Goal: Task Accomplishment & Management: Manage account settings

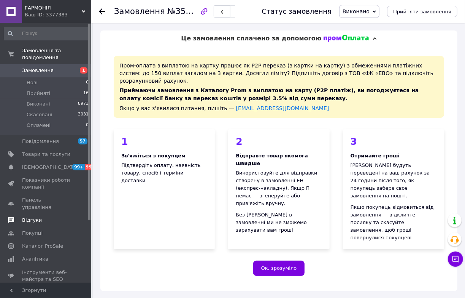
click at [29, 223] on span "Відгуки" at bounding box center [32, 220] width 20 height 7
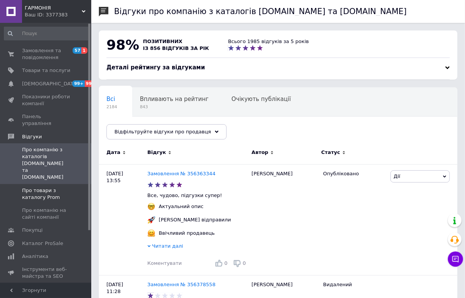
click at [48, 187] on span "Про товари з каталогу Prom" at bounding box center [46, 194] width 48 height 14
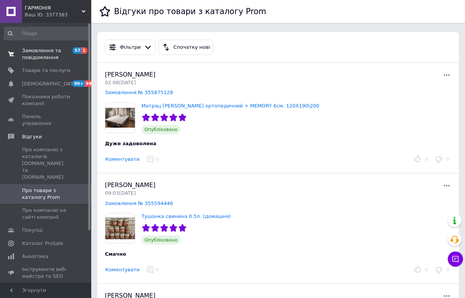
click at [54, 56] on span "Замовлення та повідомлення" at bounding box center [46, 54] width 48 height 14
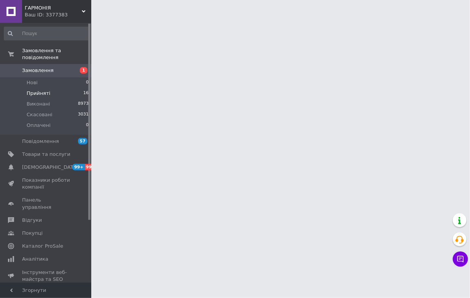
click at [77, 98] on li "Прийняті 16" at bounding box center [46, 93] width 93 height 11
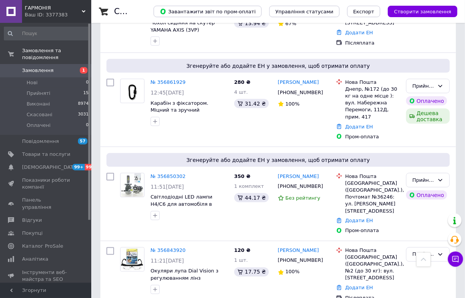
scroll to position [623, 0]
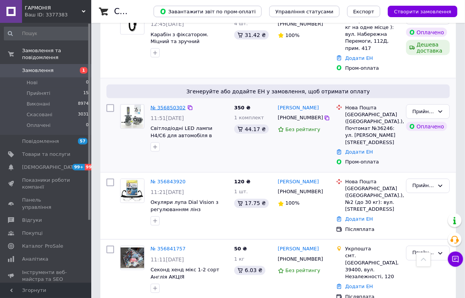
click at [173, 110] on link "№ 356850302" at bounding box center [168, 108] width 35 height 6
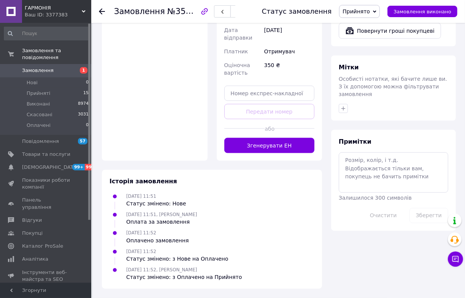
scroll to position [761, 0]
click at [269, 153] on button "Згенерувати ЕН" at bounding box center [270, 145] width 91 height 15
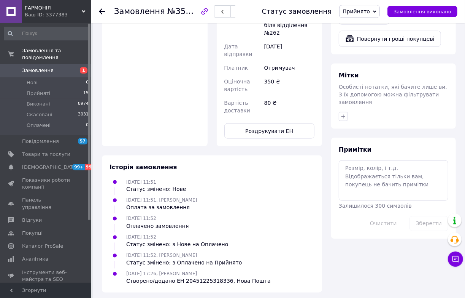
scroll to position [519, 0]
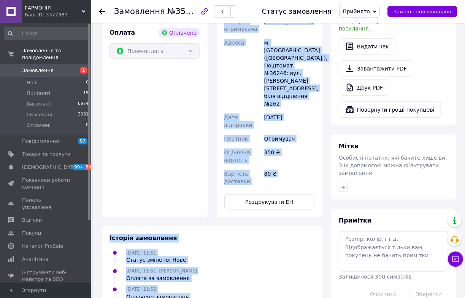
drag, startPoint x: 266, startPoint y: 113, endPoint x: 327, endPoint y: 113, distance: 60.9
click at [327, 113] on div "Замовлення з додатку Оплачено [DATE] 11:51 Товари в замовленні (1) Світлодіодні…" at bounding box center [278, 72] width 363 height 582
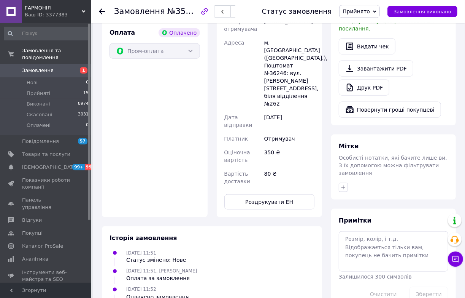
drag, startPoint x: 324, startPoint y: 112, endPoint x: 266, endPoint y: 108, distance: 58.7
copy div "20451225318336"
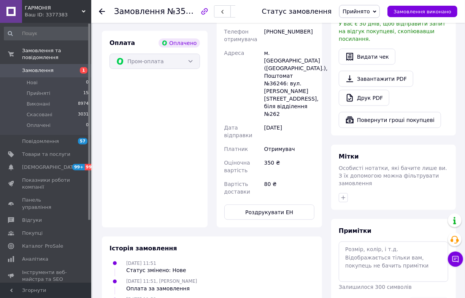
scroll to position [381, 0]
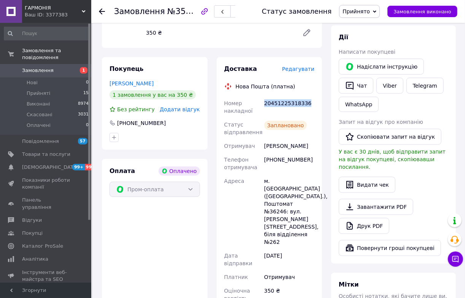
copy div "20451225318336"
click at [362, 94] on button "Чат" at bounding box center [356, 86] width 35 height 16
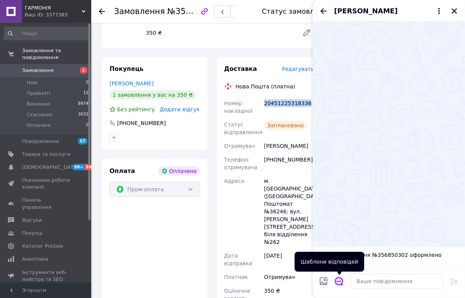
click at [338, 283] on icon "Відкрити шаблони відповідей" at bounding box center [339, 281] width 8 height 8
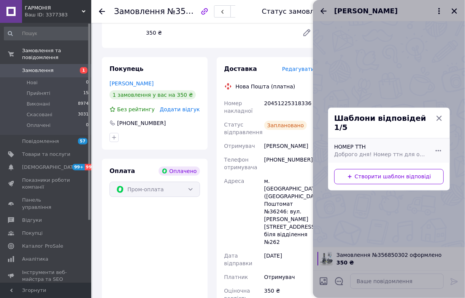
click at [377, 158] on div "НОМЕР ТТН Доброго дня! Номер ттн для отримання посилки. Гарного та мирного дня" at bounding box center [380, 150] width 99 height 21
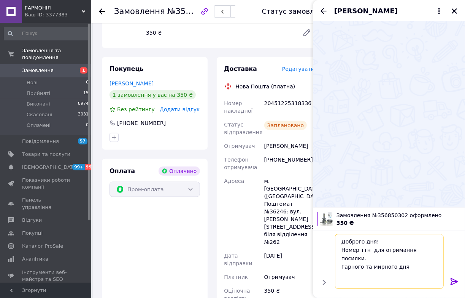
click at [408, 240] on textarea "Доброго дня! Номер ттн для отримання посилки. Гарного та мирного дня" at bounding box center [389, 261] width 109 height 55
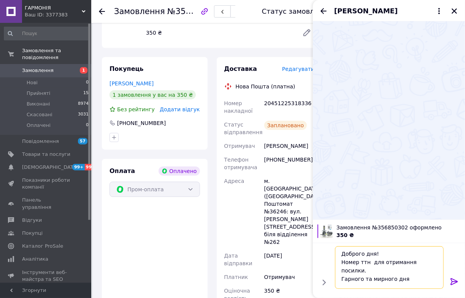
paste textarea "20451225318336"
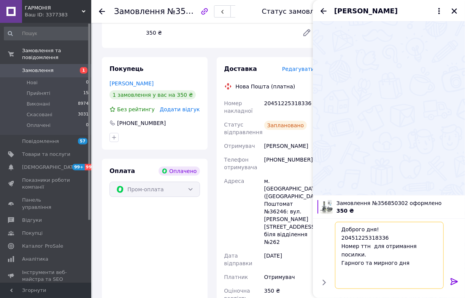
type textarea "Доброго дня! 20451225318336 Номер ттн для отримання посилки. Гарного та мирного…"
click at [453, 280] on icon at bounding box center [454, 281] width 9 height 9
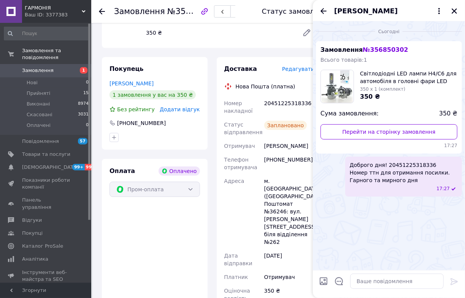
drag, startPoint x: 458, startPoint y: 14, endPoint x: 447, endPoint y: 15, distance: 11.4
click at [457, 14] on button "Закрити" at bounding box center [454, 10] width 9 height 9
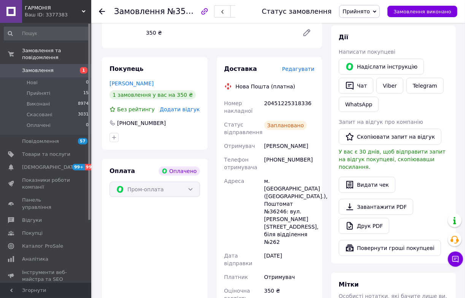
click at [366, 9] on span "Прийнято" at bounding box center [356, 11] width 27 height 6
click at [354, 32] on li "Виконано" at bounding box center [360, 26] width 40 height 11
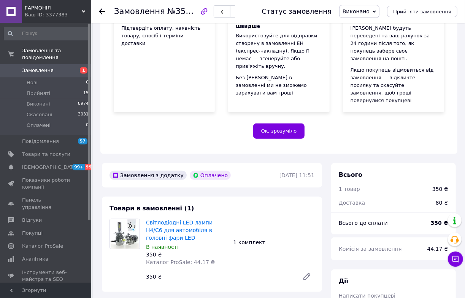
scroll to position [34, 0]
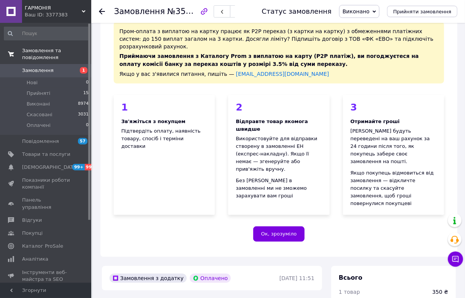
click at [41, 61] on span "Замовлення та повідомлення" at bounding box center [56, 54] width 69 height 14
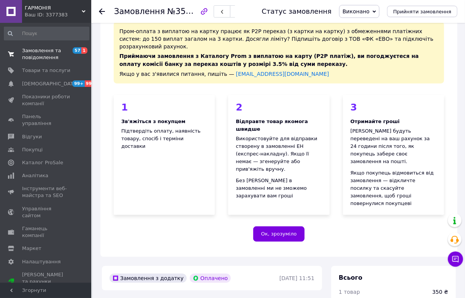
click at [41, 61] on span "Замовлення та повідомлення" at bounding box center [46, 54] width 48 height 14
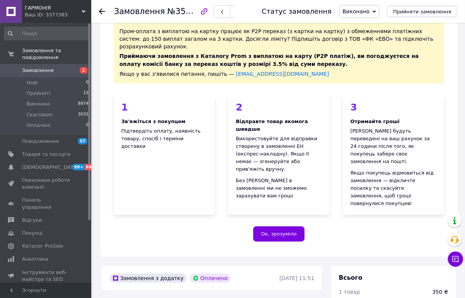
click at [52, 70] on span "Замовлення" at bounding box center [46, 70] width 48 height 7
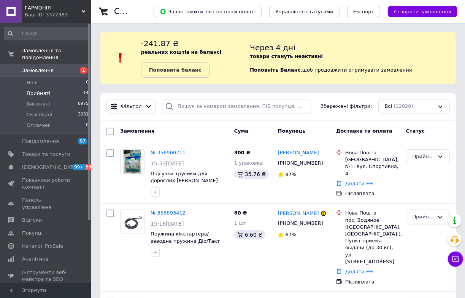
click at [71, 97] on li "Прийняті 14" at bounding box center [46, 93] width 93 height 11
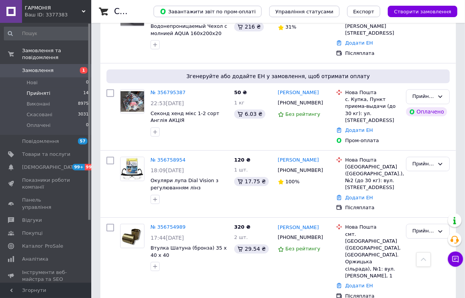
scroll to position [961, 0]
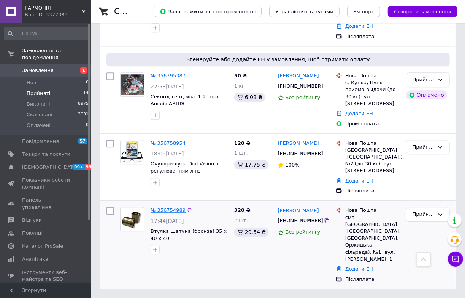
click at [173, 213] on link "№ 356754989" at bounding box center [168, 210] width 35 height 6
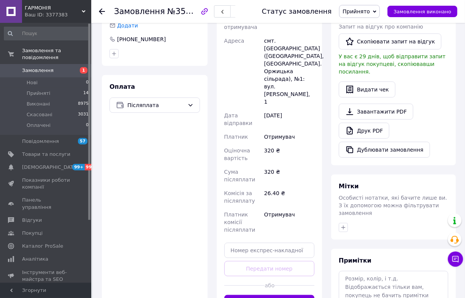
scroll to position [103, 0]
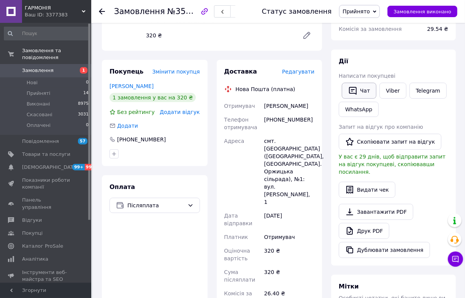
click at [361, 99] on button "Чат" at bounding box center [359, 91] width 35 height 16
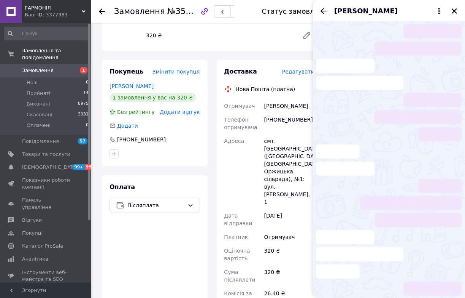
scroll to position [16, 0]
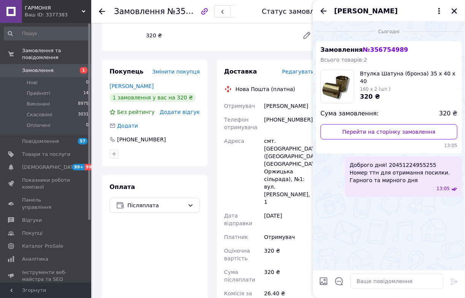
click at [452, 13] on icon "Закрити" at bounding box center [454, 11] width 7 height 7
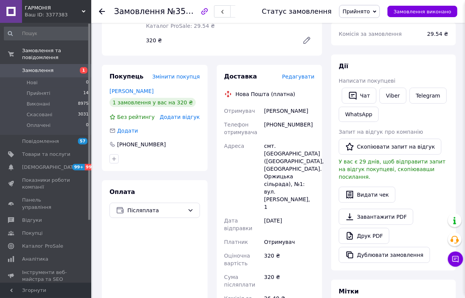
scroll to position [0, 0]
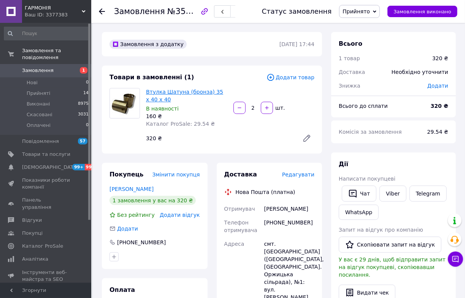
click at [178, 102] on link "Втулка Шатуна (бронза) 35 х 40 х 40" at bounding box center [184, 96] width 77 height 14
click at [350, 11] on span "Прийнято" at bounding box center [356, 11] width 27 height 6
click at [348, 30] on li "Виконано" at bounding box center [360, 26] width 40 height 11
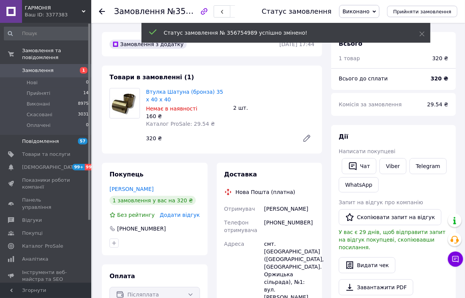
scroll to position [6, 0]
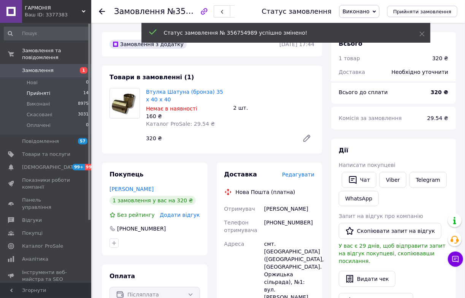
click at [49, 92] on li "Прийняті 14" at bounding box center [46, 93] width 93 height 11
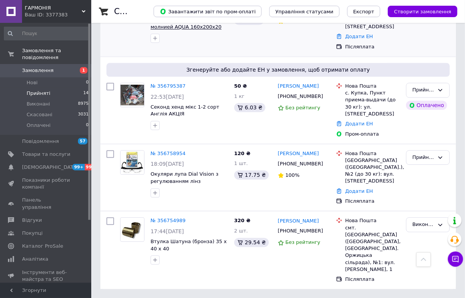
scroll to position [950, 0]
click at [166, 156] on link "№ 356758954" at bounding box center [168, 153] width 35 height 6
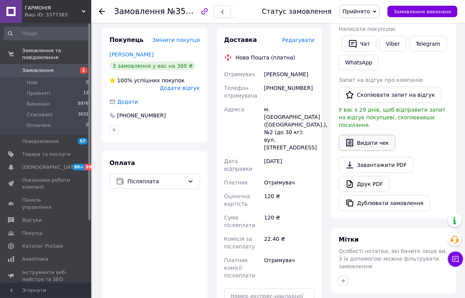
scroll to position [92, 0]
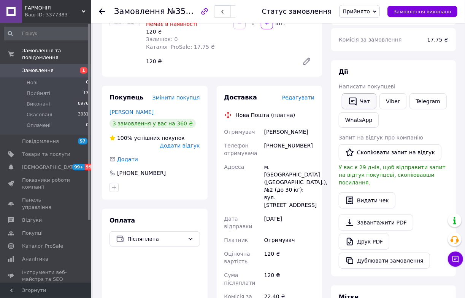
click at [356, 105] on icon "button" at bounding box center [353, 101] width 8 height 8
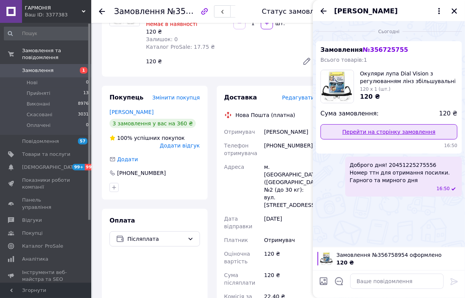
scroll to position [39, 0]
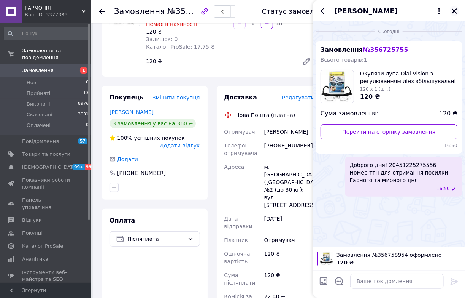
click at [453, 14] on icon "Закрити" at bounding box center [454, 11] width 7 height 7
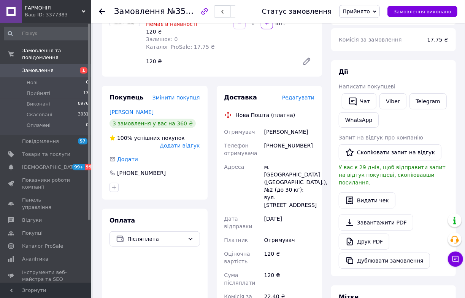
click at [365, 10] on span "Прийнято" at bounding box center [356, 11] width 27 height 6
click at [353, 30] on li "Виконано" at bounding box center [360, 26] width 40 height 11
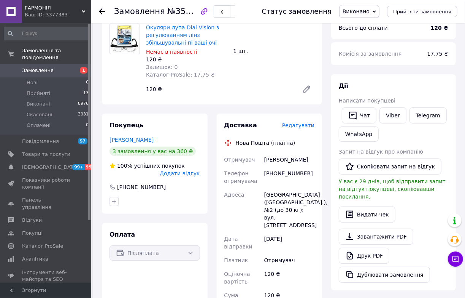
scroll to position [0, 0]
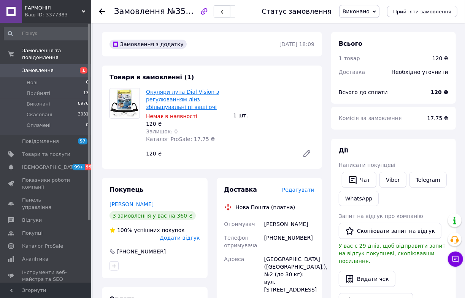
click at [181, 110] on link "Окуляри лупа Dial Vision з регулюванням лінз збільшувальні пі ваші очі" at bounding box center [182, 99] width 73 height 21
click at [59, 93] on li "Прийняті 13" at bounding box center [46, 93] width 93 height 11
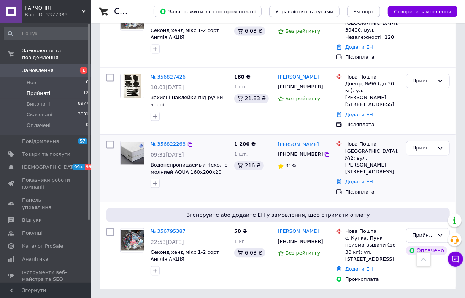
scroll to position [812, 0]
click at [178, 228] on link "№ 356795387" at bounding box center [168, 231] width 35 height 6
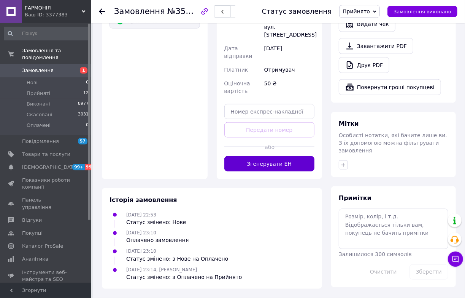
scroll to position [665, 0]
click at [263, 171] on button "Згенерувати ЕН" at bounding box center [270, 163] width 91 height 15
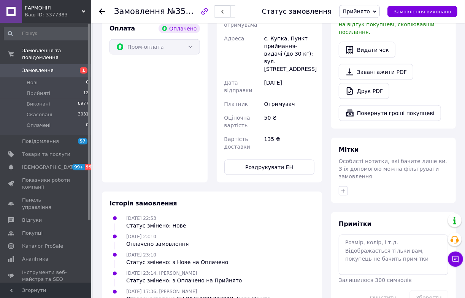
scroll to position [458, 0]
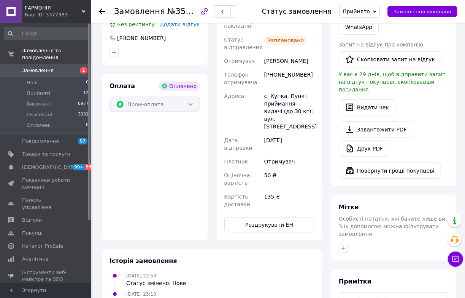
drag, startPoint x: 263, startPoint y: 132, endPoint x: 326, endPoint y: 135, distance: 62.5
click at [326, 135] on div "Доставка Редагувати Нова Пошта (платна) Номер накладної 20451225327818 Статус в…" at bounding box center [269, 106] width 115 height 268
copy div "20451225327818"
click at [359, 16] on button "Чат" at bounding box center [356, 8] width 35 height 16
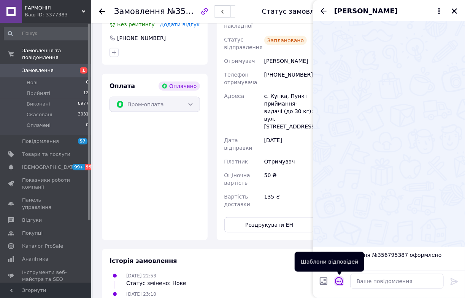
click at [337, 282] on icon "Відкрити шаблони відповідей" at bounding box center [339, 281] width 8 height 8
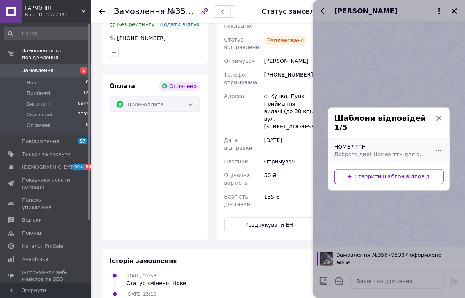
click at [369, 145] on div "НОМЕР ТТН Доброго дня! Номер ттн для отримання посилки. Гарного та мирного дня" at bounding box center [380, 150] width 99 height 21
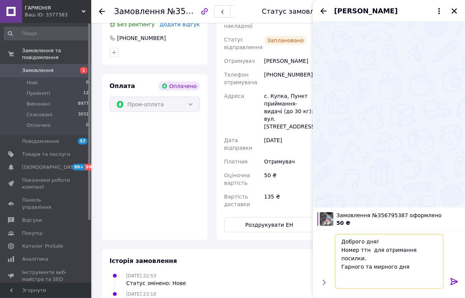
click at [414, 241] on textarea "Доброго дня! Номер ттн для отримання посилки. Гарного та мирного дня" at bounding box center [389, 261] width 109 height 55
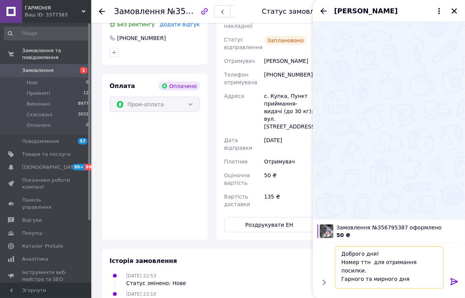
paste textarea "20451225327818"
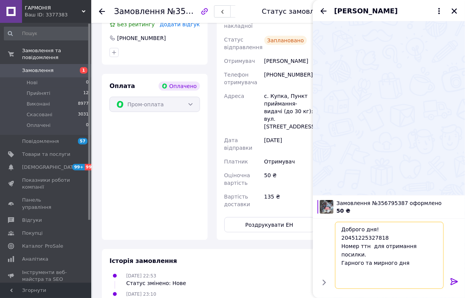
type textarea "Доброго дня! 20451225327818 Номер ттн для отримання посилки. Гарного та мирного…"
click at [456, 281] on icon at bounding box center [454, 281] width 9 height 9
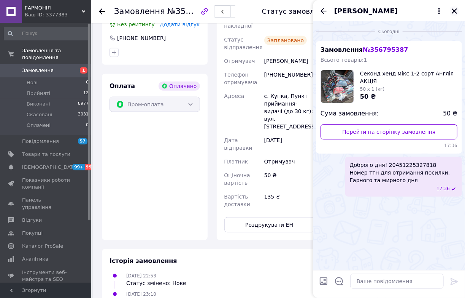
click at [452, 12] on icon "Закрити" at bounding box center [454, 10] width 5 height 5
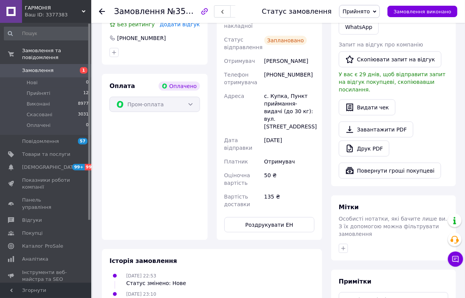
click at [365, 11] on span "Прийнято" at bounding box center [356, 11] width 27 height 6
click at [355, 30] on li "Виконано" at bounding box center [360, 26] width 40 height 11
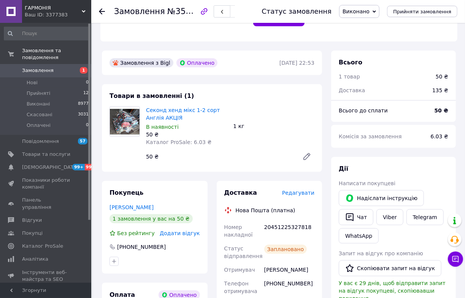
scroll to position [215, 0]
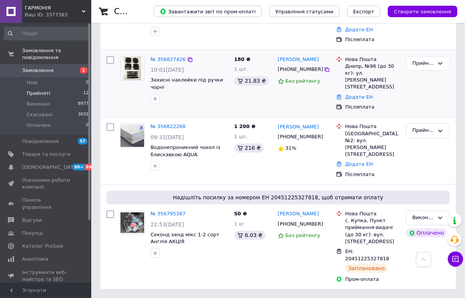
scroll to position [807, 0]
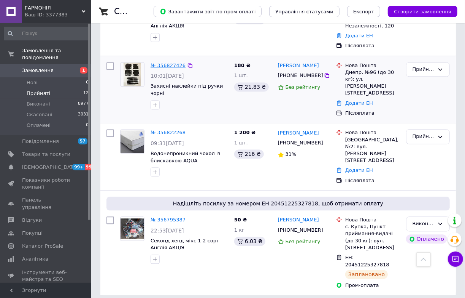
click at [175, 68] on link "№ 356827426" at bounding box center [168, 65] width 35 height 6
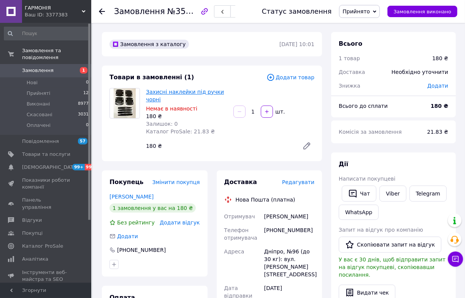
click at [201, 102] on link "Захисні наклейки під ручки чорні" at bounding box center [185, 96] width 78 height 14
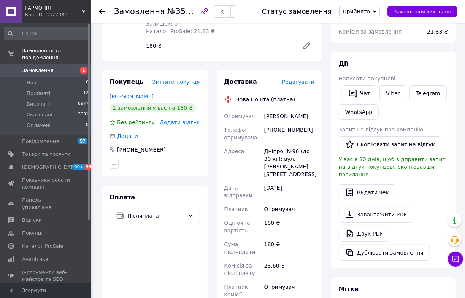
scroll to position [34, 0]
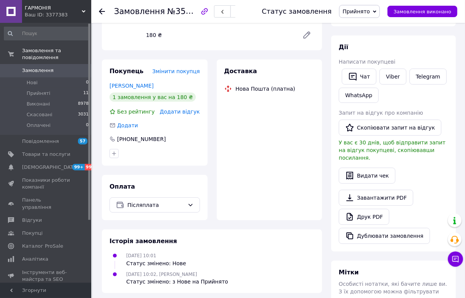
scroll to position [104, 0]
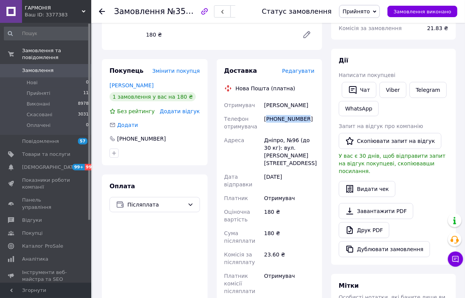
drag, startPoint x: 320, startPoint y: 192, endPoint x: 271, endPoint y: 192, distance: 49.1
click at [271, 133] on div "[PHONE_NUMBER]" at bounding box center [289, 122] width 53 height 21
copy div "380966078464"
drag, startPoint x: 265, startPoint y: 161, endPoint x: 306, endPoint y: 172, distance: 43.0
click at [306, 112] on div "[PERSON_NAME]" at bounding box center [289, 105] width 53 height 14
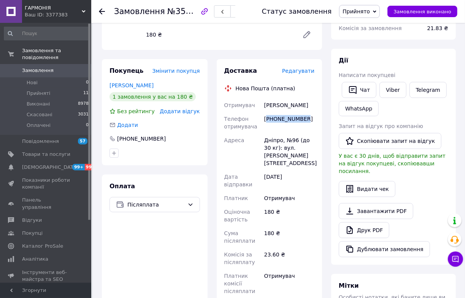
copy div "[PERSON_NAME]"
drag, startPoint x: 262, startPoint y: 221, endPoint x: 286, endPoint y: 222, distance: 24.4
click at [289, 223] on div "Отримувач Ромашин Віталій Телефон отримувача +380966078464 Адреса Дніпро, №96 (…" at bounding box center [270, 197] width 94 height 199
copy div "Адреса Дніпро"
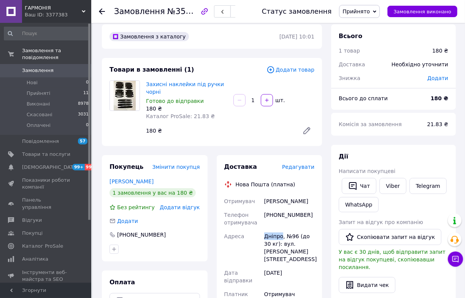
scroll to position [0, 0]
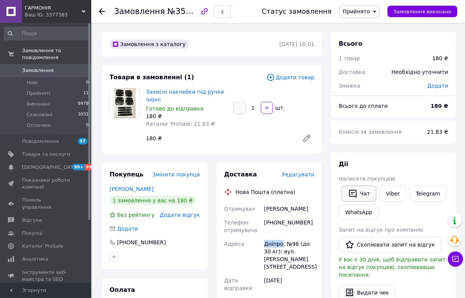
click at [366, 201] on button "Чат" at bounding box center [359, 193] width 35 height 16
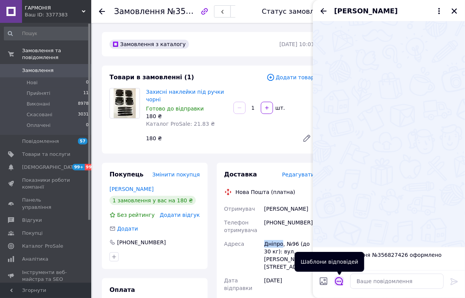
click at [340, 282] on icon "Відкрити шаблони відповідей" at bounding box center [339, 281] width 8 height 8
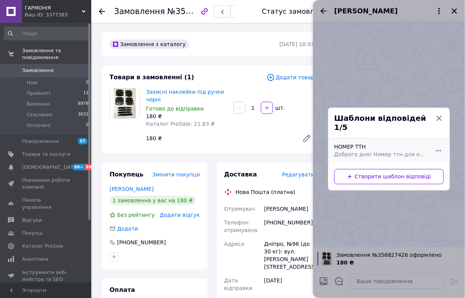
click at [349, 157] on span "Доброго дня! Номер ттн для отримання посилки. Гарного та мирного дня" at bounding box center [381, 155] width 93 height 8
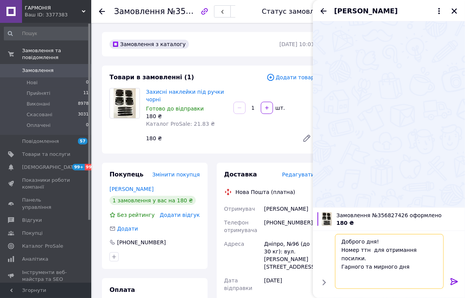
click at [406, 237] on textarea "Доброго дня! Номер ттн для отримання посилки. Гарного та мирного дня" at bounding box center [389, 261] width 109 height 55
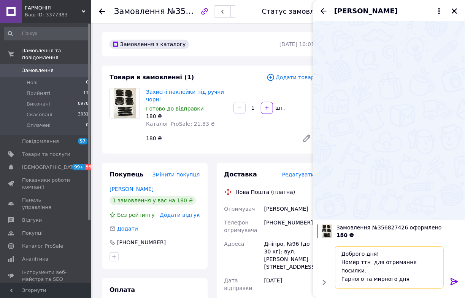
paste textarea "20451225330732"
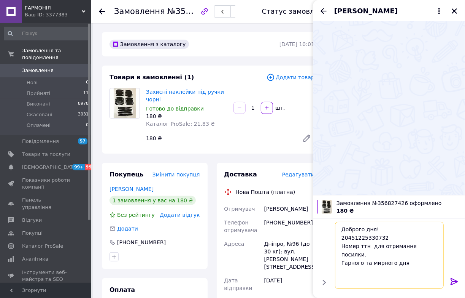
type textarea "Доброго дня! 20451225330732 Номер ттн для отримання посилки. Гарного та мирного…"
click at [452, 282] on icon at bounding box center [454, 281] width 7 height 7
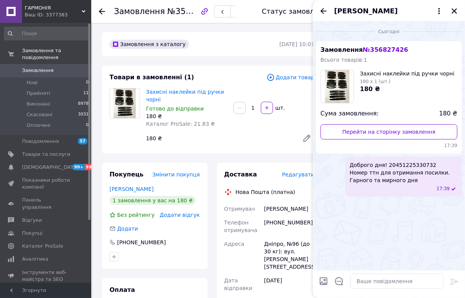
click at [451, 16] on div at bounding box center [454, 10] width 9 height 9
click at [456, 12] on icon "Закрити" at bounding box center [454, 11] width 7 height 7
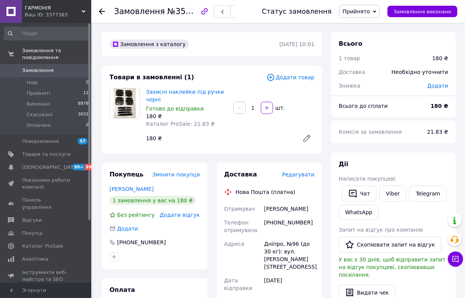
click at [363, 10] on span "Прийнято" at bounding box center [356, 11] width 27 height 6
click at [349, 27] on li "Виконано" at bounding box center [360, 26] width 40 height 11
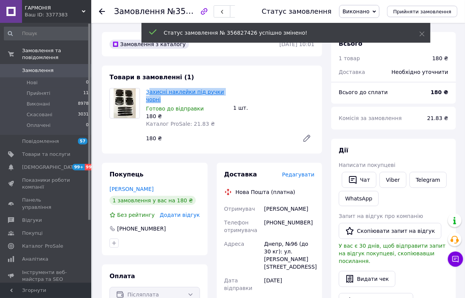
drag, startPoint x: 197, startPoint y: 110, endPoint x: 149, endPoint y: 101, distance: 48.7
click at [149, 101] on span "Захисні наклейки під ручки чорні" at bounding box center [186, 95] width 81 height 15
click at [149, 101] on link "Захисні наклейки під ручки чорні" at bounding box center [185, 96] width 78 height 14
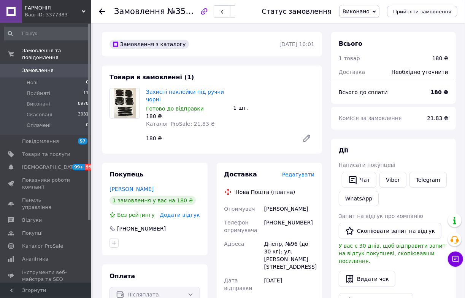
click at [204, 112] on span "Готово до відправки" at bounding box center [175, 108] width 58 height 6
drag, startPoint x: 199, startPoint y: 113, endPoint x: 147, endPoint y: 97, distance: 54.7
click at [147, 97] on span "Захисні наклейки під ручки чорні" at bounding box center [186, 95] width 81 height 15
copy link "Захисні наклейки під ручки чорні"
click at [51, 96] on li "Прийняті 11" at bounding box center [46, 93] width 93 height 11
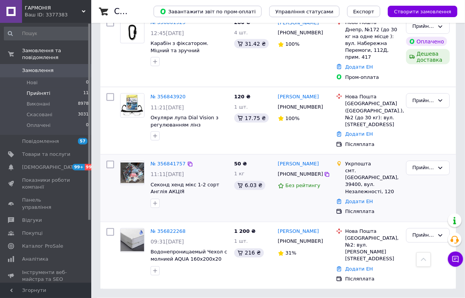
scroll to position [653, 0]
click at [442, 171] on icon at bounding box center [441, 168] width 6 height 6
click at [423, 204] on li "Скасовано" at bounding box center [428, 198] width 43 height 14
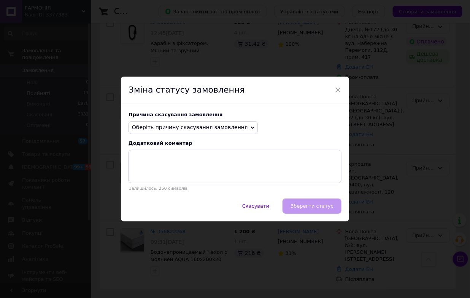
click at [258, 126] on span "Оберіть причину скасування замовлення" at bounding box center [193, 127] width 129 height 13
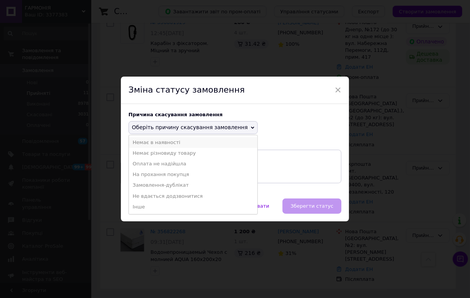
click at [164, 143] on li "Немає в наявності" at bounding box center [193, 142] width 129 height 11
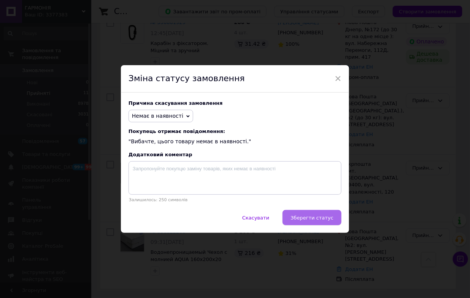
click at [326, 219] on button "Зберегти статус" at bounding box center [312, 217] width 59 height 15
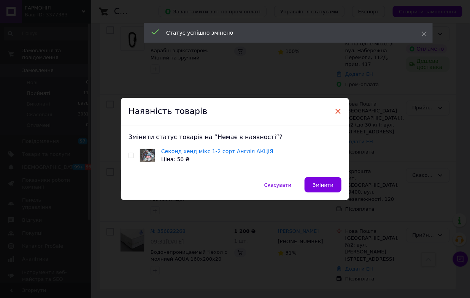
click at [336, 110] on span "×" at bounding box center [338, 111] width 7 height 13
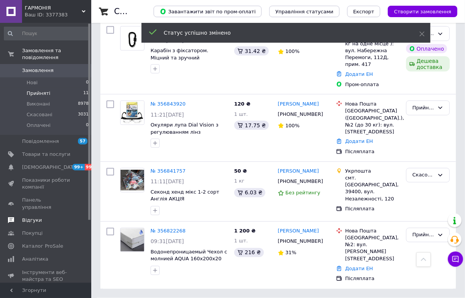
click at [41, 221] on span "Відгуки" at bounding box center [46, 220] width 48 height 7
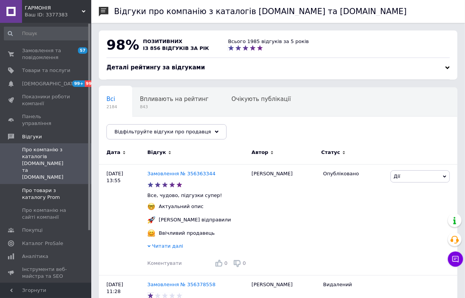
click at [49, 187] on span "Про товари з каталогу Prom" at bounding box center [46, 194] width 48 height 14
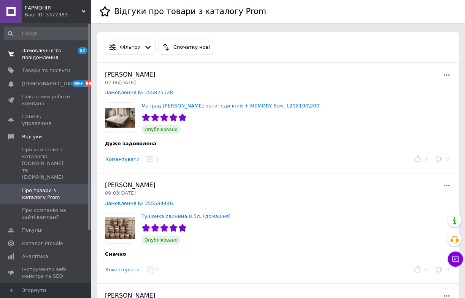
click at [43, 57] on span "Замовлення та повідомлення" at bounding box center [46, 54] width 48 height 14
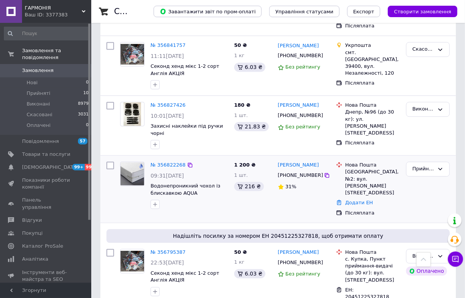
scroll to position [692, 0]
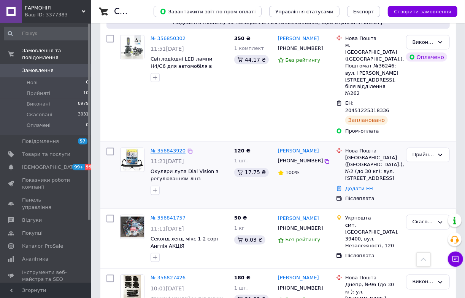
click at [154, 154] on link "№ 356843920" at bounding box center [168, 151] width 35 height 6
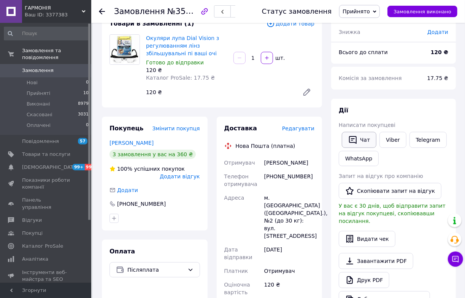
scroll to position [46, 0]
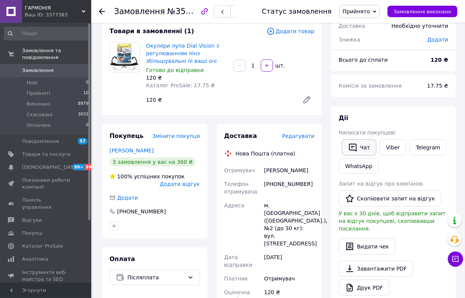
click at [357, 155] on button "Чат" at bounding box center [359, 147] width 35 height 16
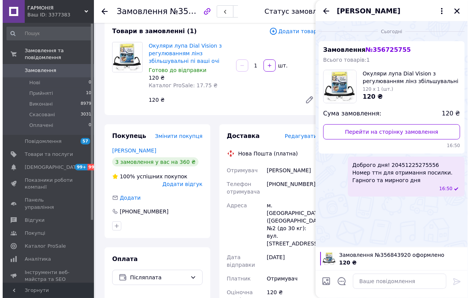
scroll to position [0, 0]
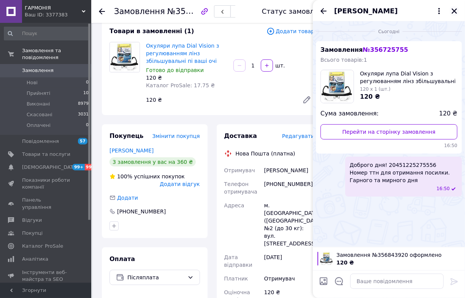
click at [457, 12] on icon "Закрити" at bounding box center [454, 10] width 5 height 5
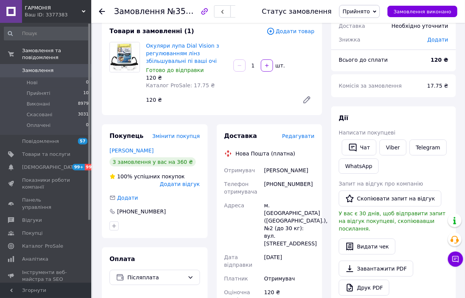
click at [358, 8] on span "Прийнято" at bounding box center [356, 11] width 27 height 6
click at [350, 44] on li "Скасовано" at bounding box center [360, 37] width 40 height 11
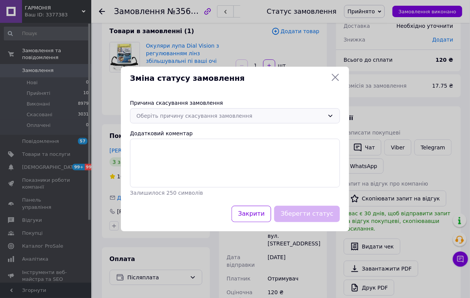
click at [299, 112] on div "Оберіть причину скасування замовлення" at bounding box center [231, 116] width 188 height 8
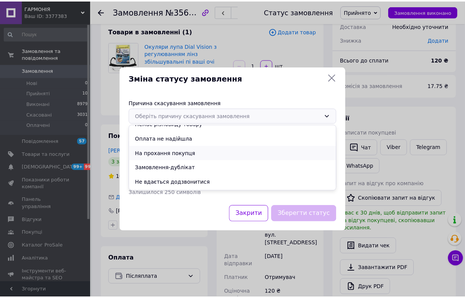
scroll to position [45, 0]
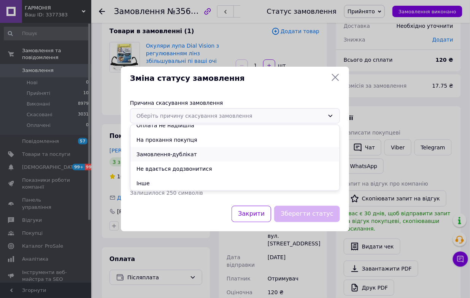
click at [179, 150] on li "Замовлення-дублікат" at bounding box center [235, 154] width 209 height 14
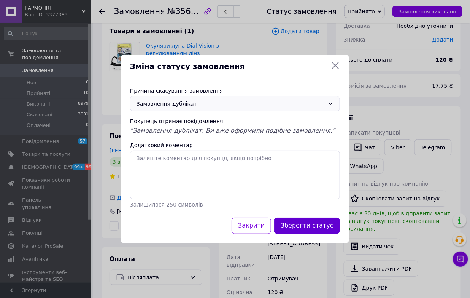
click at [280, 234] on button "Зберегти статус" at bounding box center [307, 225] width 66 height 16
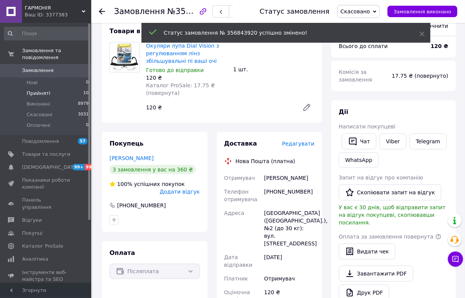
click at [40, 95] on span "Прийняті" at bounding box center [39, 93] width 24 height 7
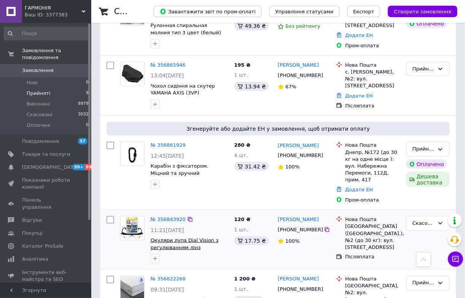
scroll to position [513, 0]
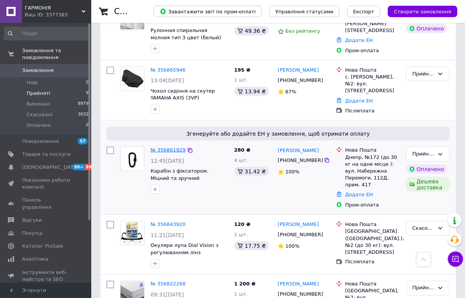
click at [174, 153] on link "№ 356861929" at bounding box center [168, 150] width 35 height 6
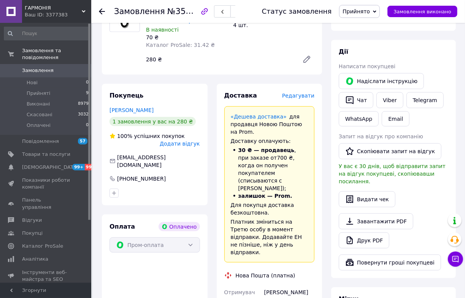
scroll to position [381, 0]
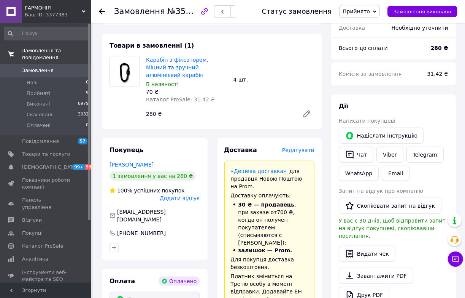
scroll to position [311, 0]
click at [54, 156] on span "Товари та послуги" at bounding box center [46, 154] width 48 height 7
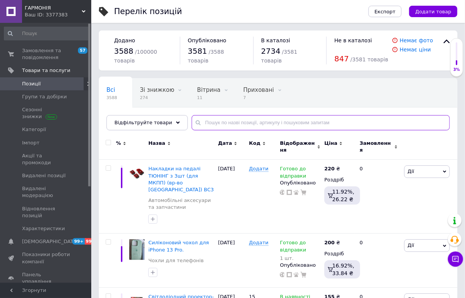
click at [213, 130] on input "text" at bounding box center [321, 122] width 258 height 15
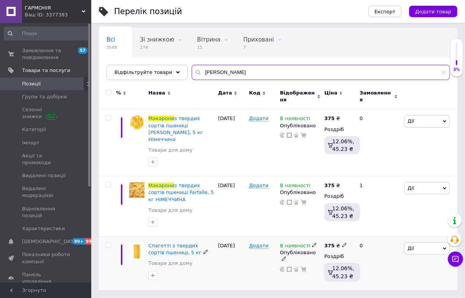
scroll to position [81, 0]
click at [258, 68] on input "макарони" at bounding box center [321, 72] width 258 height 15
type input "м"
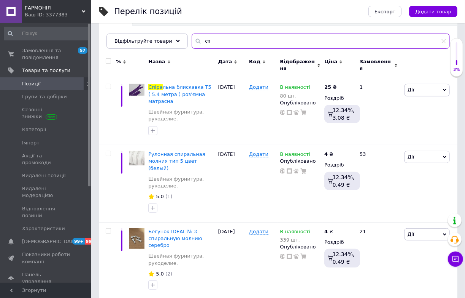
type input "с"
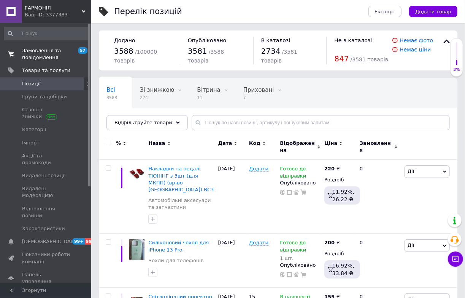
click at [47, 46] on link "Замовлення та повідомлення 57 0" at bounding box center [46, 54] width 93 height 20
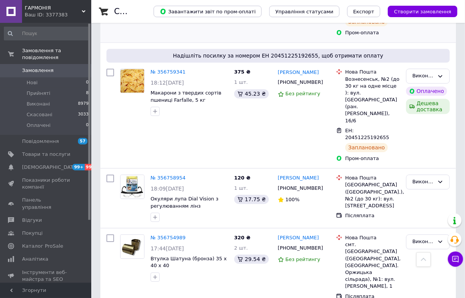
scroll to position [1176, 0]
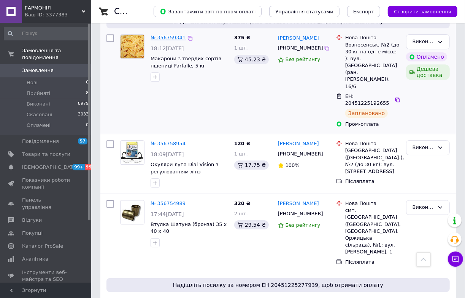
click at [160, 40] on link "№ 356759341" at bounding box center [168, 38] width 35 height 6
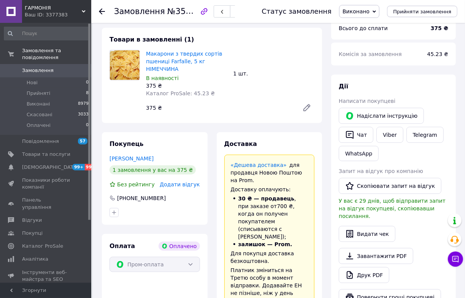
scroll to position [258, 0]
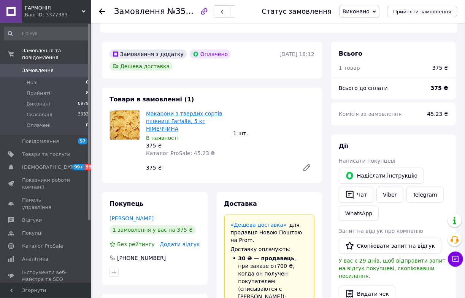
click at [177, 132] on link "Макарони з твердих сортів пшениці Farfalle, 5 кг НІМЕЧЧИНА" at bounding box center [184, 120] width 76 height 21
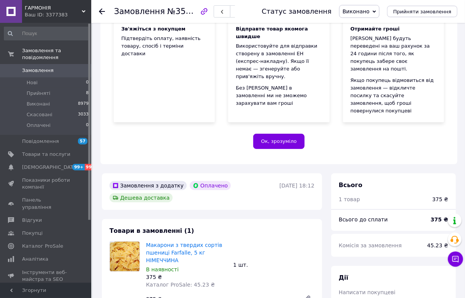
scroll to position [120, 0]
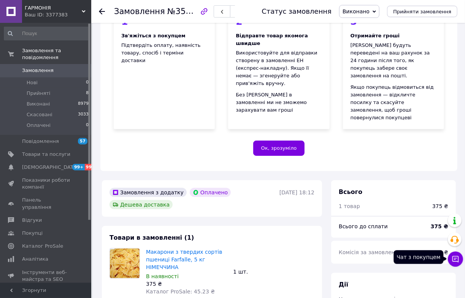
click at [457, 263] on button "Чат з покупцем" at bounding box center [455, 258] width 15 height 15
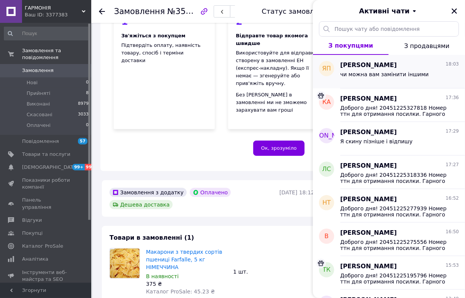
click at [376, 77] on span "чи можна вам замінити іншими" at bounding box center [385, 74] width 89 height 6
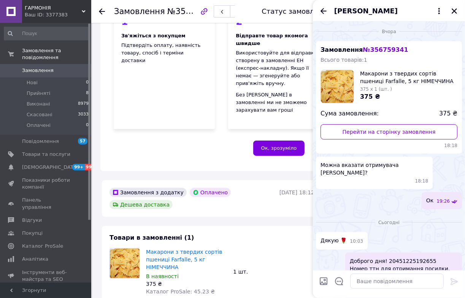
scroll to position [237, 0]
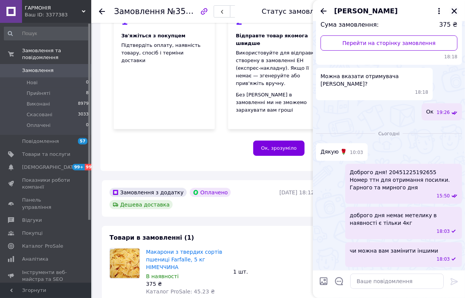
click at [453, 12] on icon "Закрити" at bounding box center [454, 10] width 5 height 5
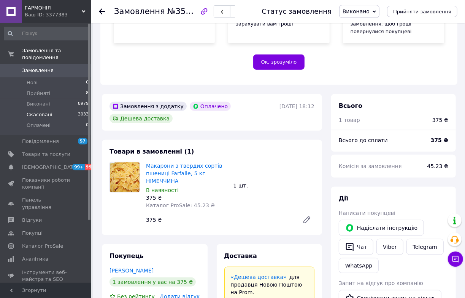
scroll to position [173, 0]
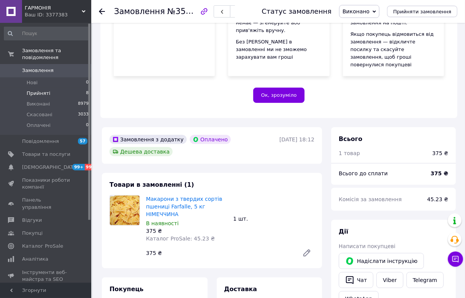
click at [69, 97] on li "Прийняті 8" at bounding box center [46, 93] width 93 height 11
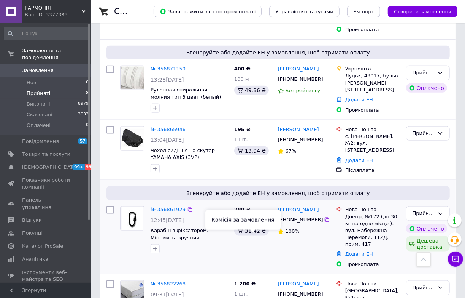
scroll to position [519, 0]
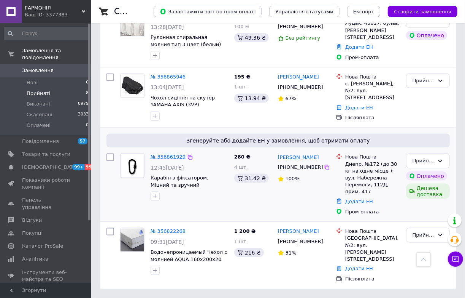
click at [177, 154] on link "№ 356861929" at bounding box center [168, 157] width 35 height 6
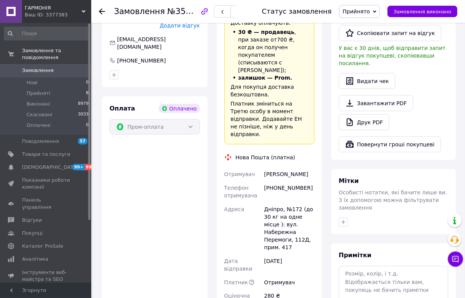
scroll to position [415, 0]
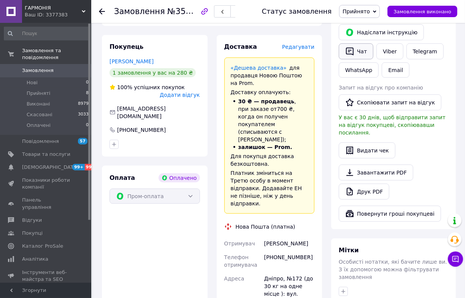
click at [363, 59] on button "Чат" at bounding box center [356, 51] width 35 height 16
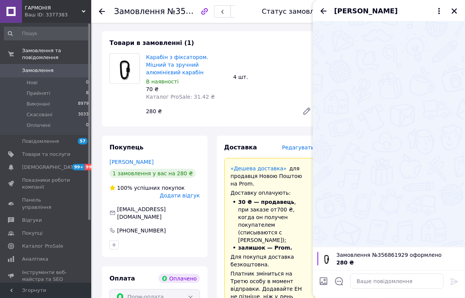
scroll to position [311, 0]
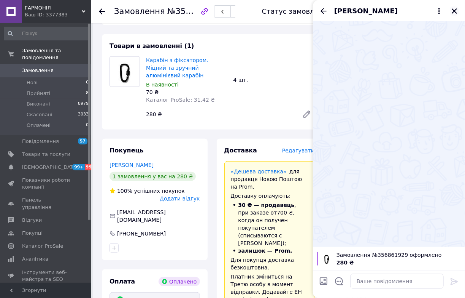
click at [453, 14] on icon "Закрити" at bounding box center [454, 11] width 7 height 7
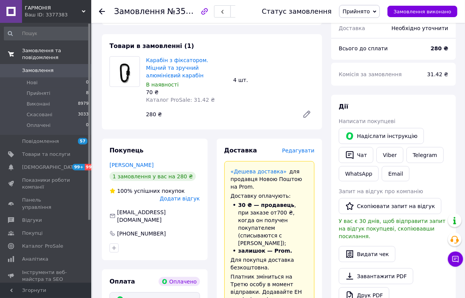
click at [48, 51] on span "Замовлення та повідомлення" at bounding box center [56, 54] width 69 height 14
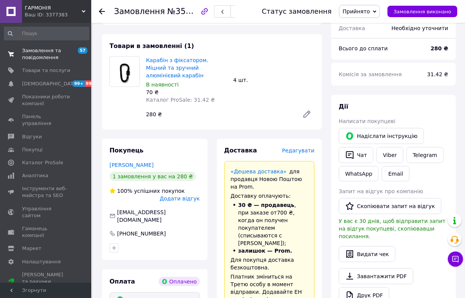
click at [51, 59] on span "Замовлення та повідомлення" at bounding box center [46, 54] width 48 height 14
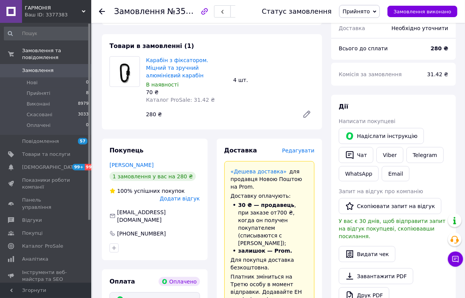
click at [67, 68] on span "Замовлення" at bounding box center [46, 70] width 48 height 7
